Goal: Find specific page/section: Find specific page/section

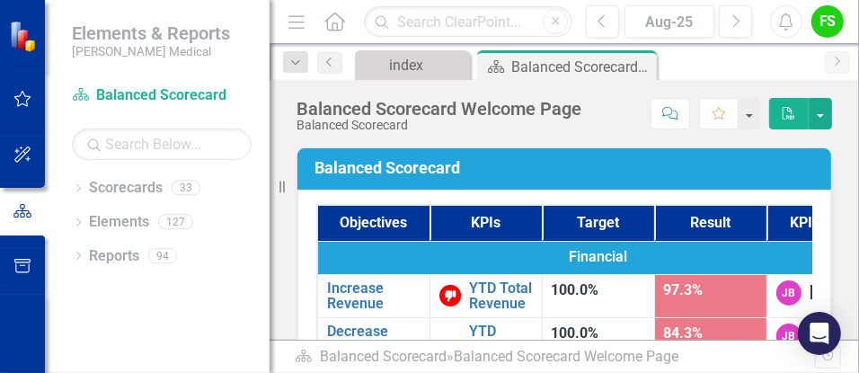
click at [287, 257] on div "Balanced Scorecard Objectives KPIs Target Result KPI Owner Financial Increase R…" at bounding box center [564, 336] width 562 height 422
click at [419, 56] on div "index" at bounding box center [416, 65] width 54 height 22
click at [84, 191] on icon "Dropdown" at bounding box center [78, 190] width 13 height 10
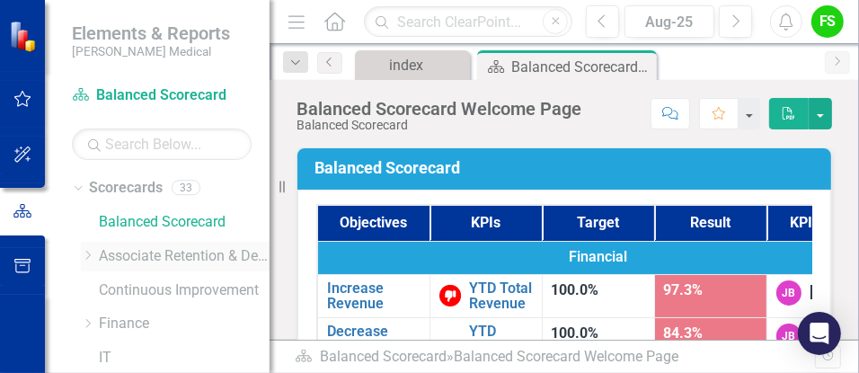
click at [172, 252] on link "Associate Retention & Development" at bounding box center [184, 256] width 171 height 21
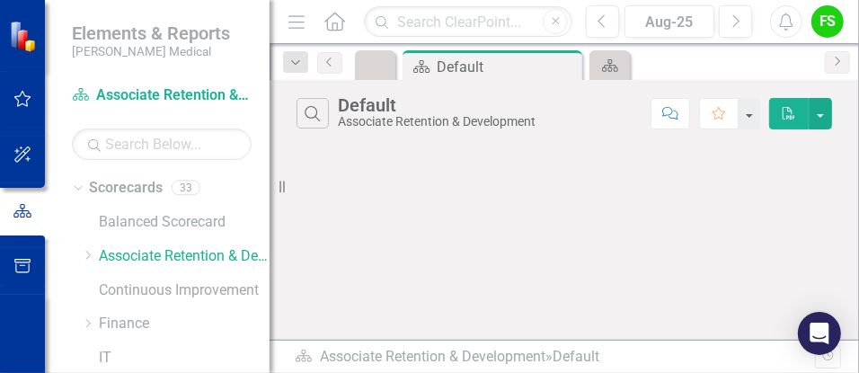
click at [648, 238] on div "Search Default Associate Retention & Development Comment Favorite PDF" at bounding box center [563, 210] width 589 height 260
click at [24, 40] on img at bounding box center [24, 36] width 31 height 31
click at [25, 91] on button "button" at bounding box center [23, 100] width 40 height 38
